Goal: Transaction & Acquisition: Book appointment/travel/reservation

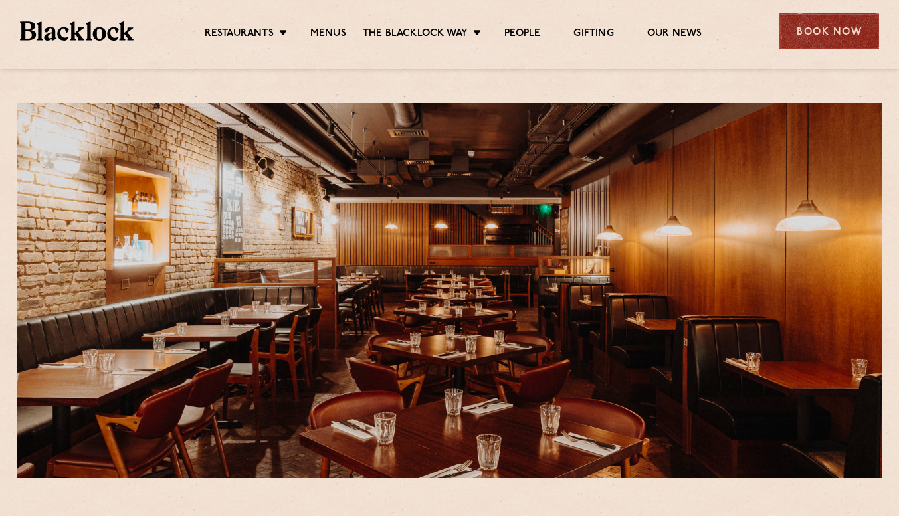
click at [798, 24] on div "Book Now" at bounding box center [830, 31] width 100 height 37
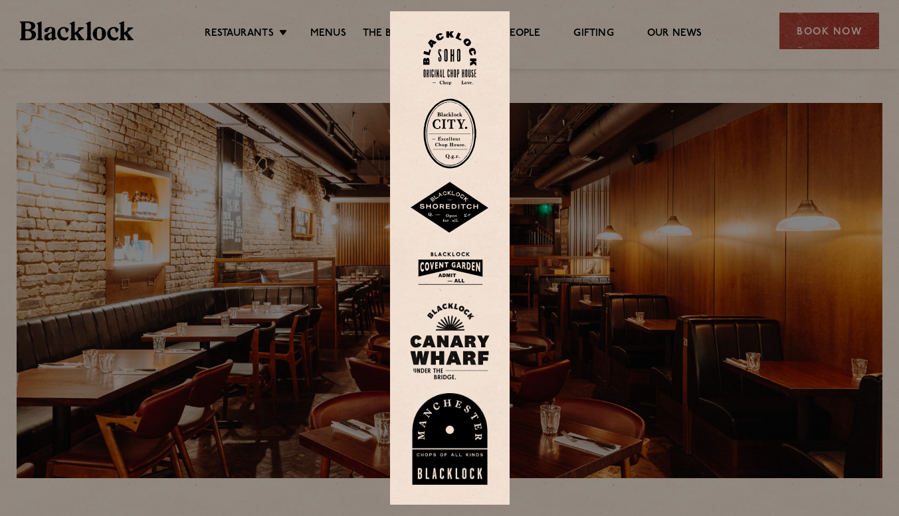
click at [464, 270] on img at bounding box center [450, 268] width 80 height 43
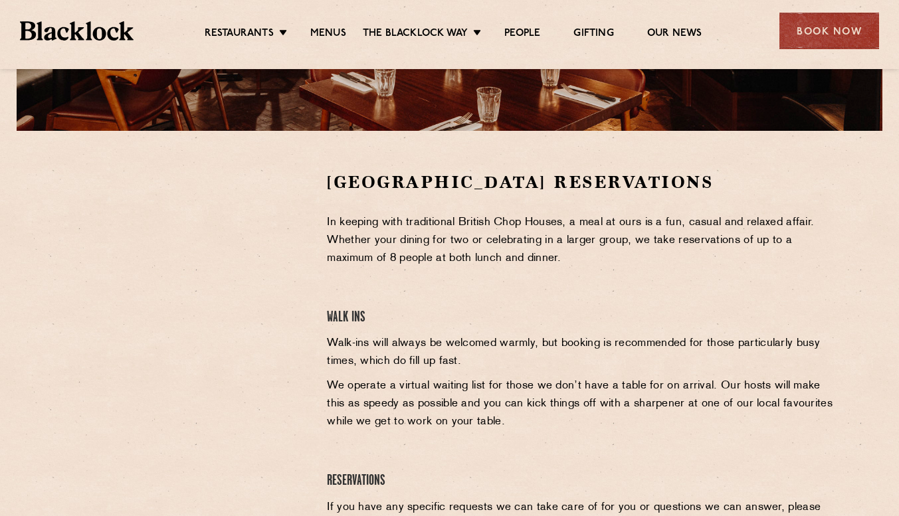
scroll to position [348, 0]
click at [372, 219] on p "In keeping with traditional British Chop Houses, a meal at ours is a fun, casua…" at bounding box center [582, 240] width 510 height 54
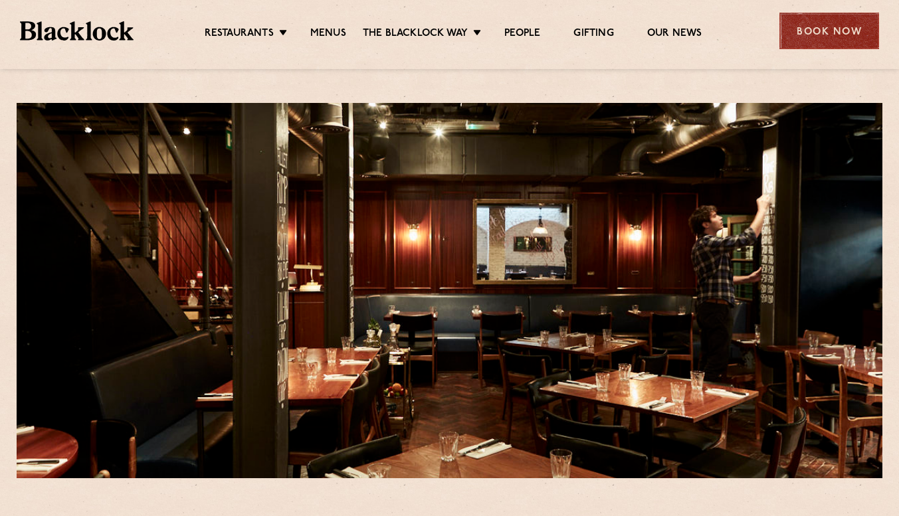
click at [829, 35] on div "Book Now" at bounding box center [830, 31] width 100 height 37
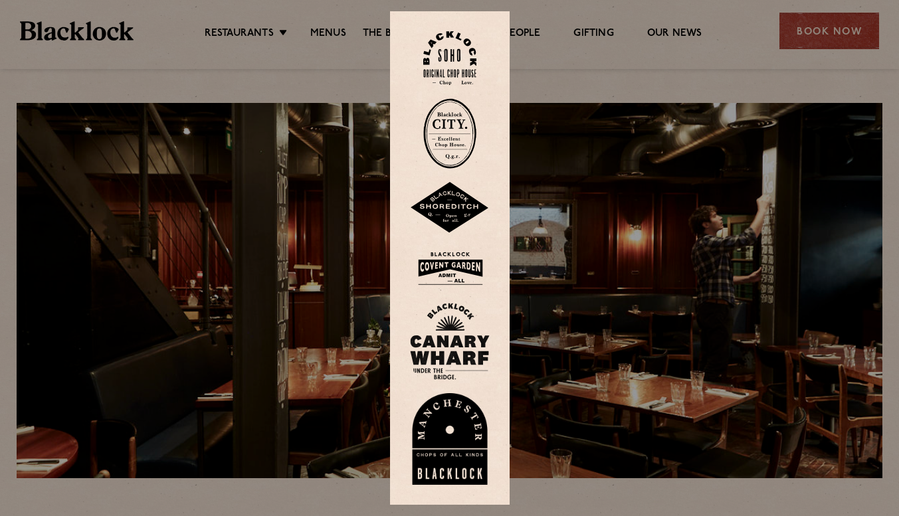
click at [468, 270] on img at bounding box center [450, 268] width 80 height 43
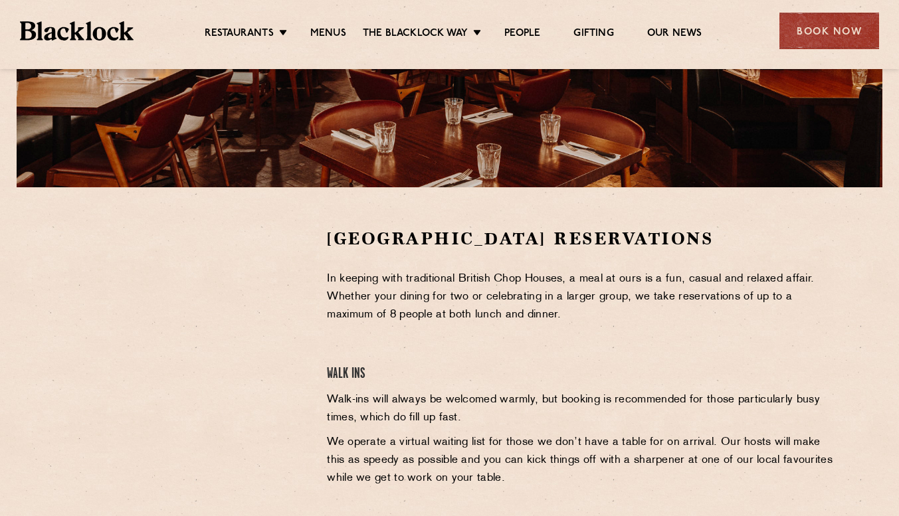
scroll to position [292, 0]
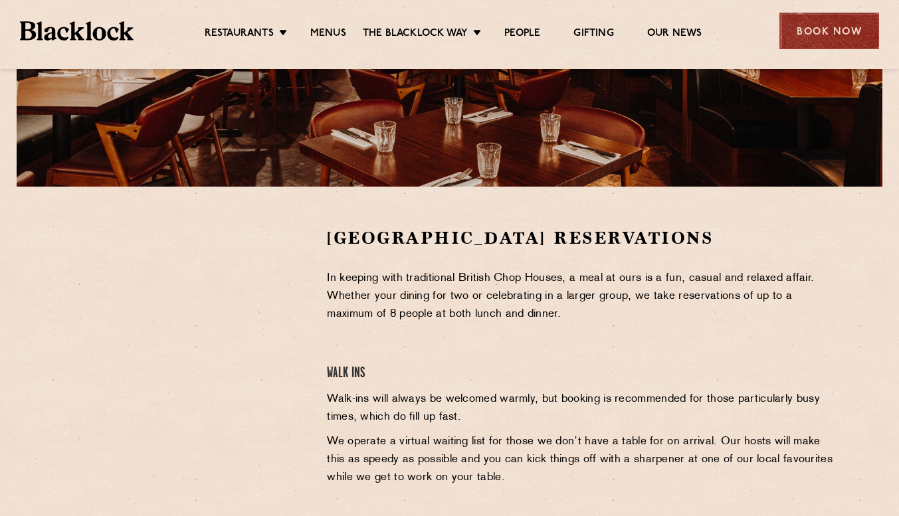
click at [811, 27] on div "Book Now" at bounding box center [830, 31] width 100 height 37
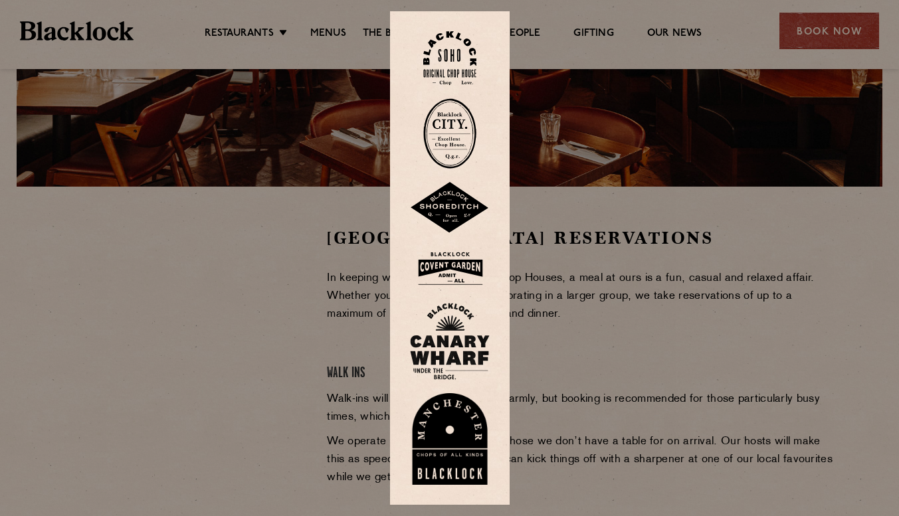
click at [451, 62] on img at bounding box center [449, 58] width 53 height 54
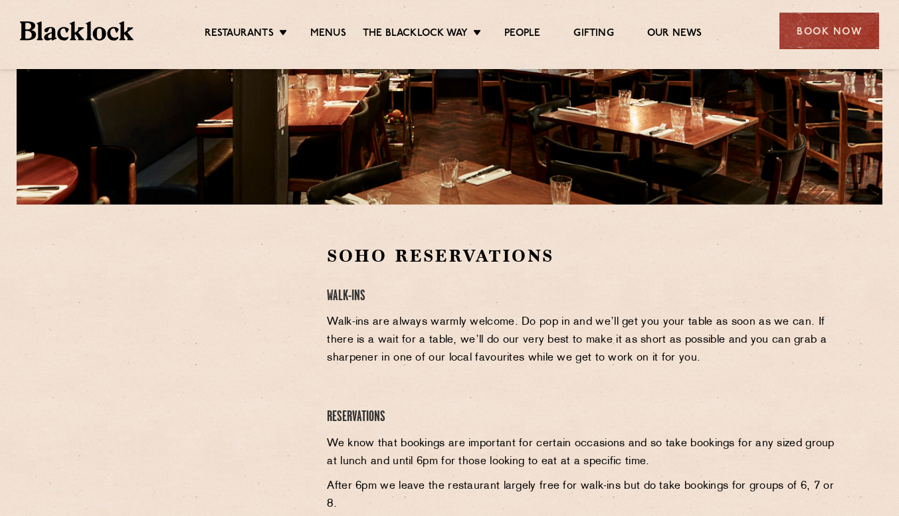
scroll to position [274, 0]
